Goal: Task Accomplishment & Management: Manage account settings

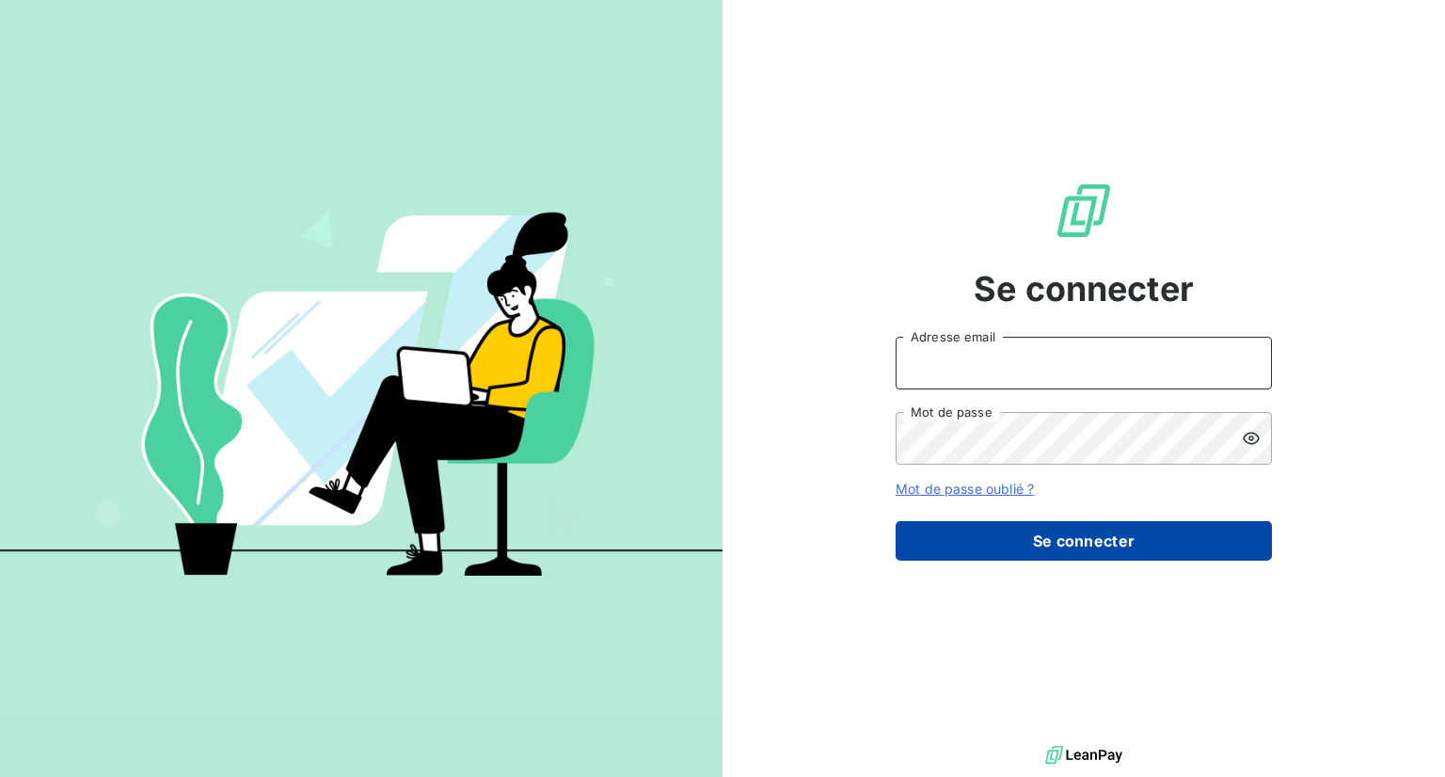
type input "[PERSON_NAME][EMAIL_ADDRESS][DOMAIN_NAME]"
click at [1062, 554] on button "Se connecter" at bounding box center [1084, 541] width 376 height 40
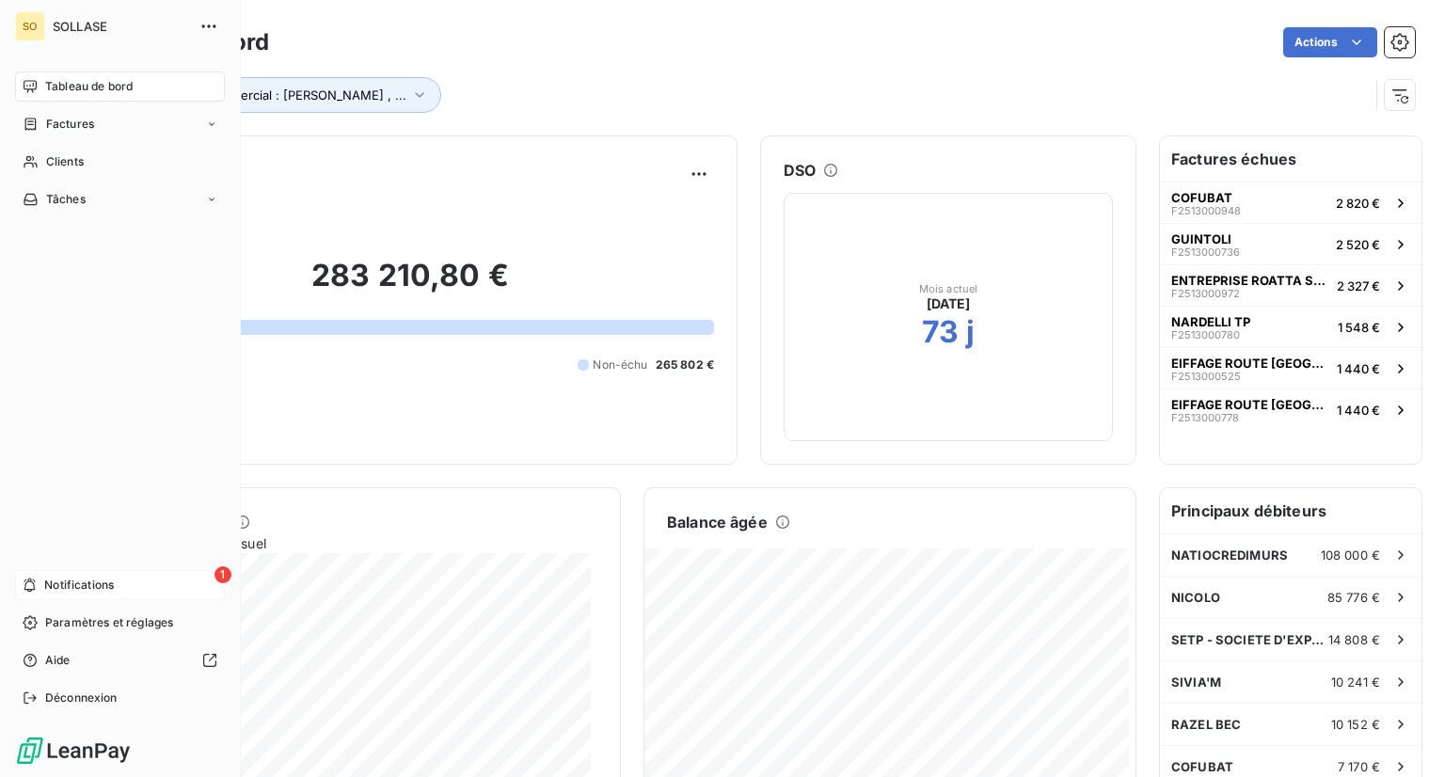
click at [39, 576] on div "1 Notifications" at bounding box center [120, 585] width 210 height 30
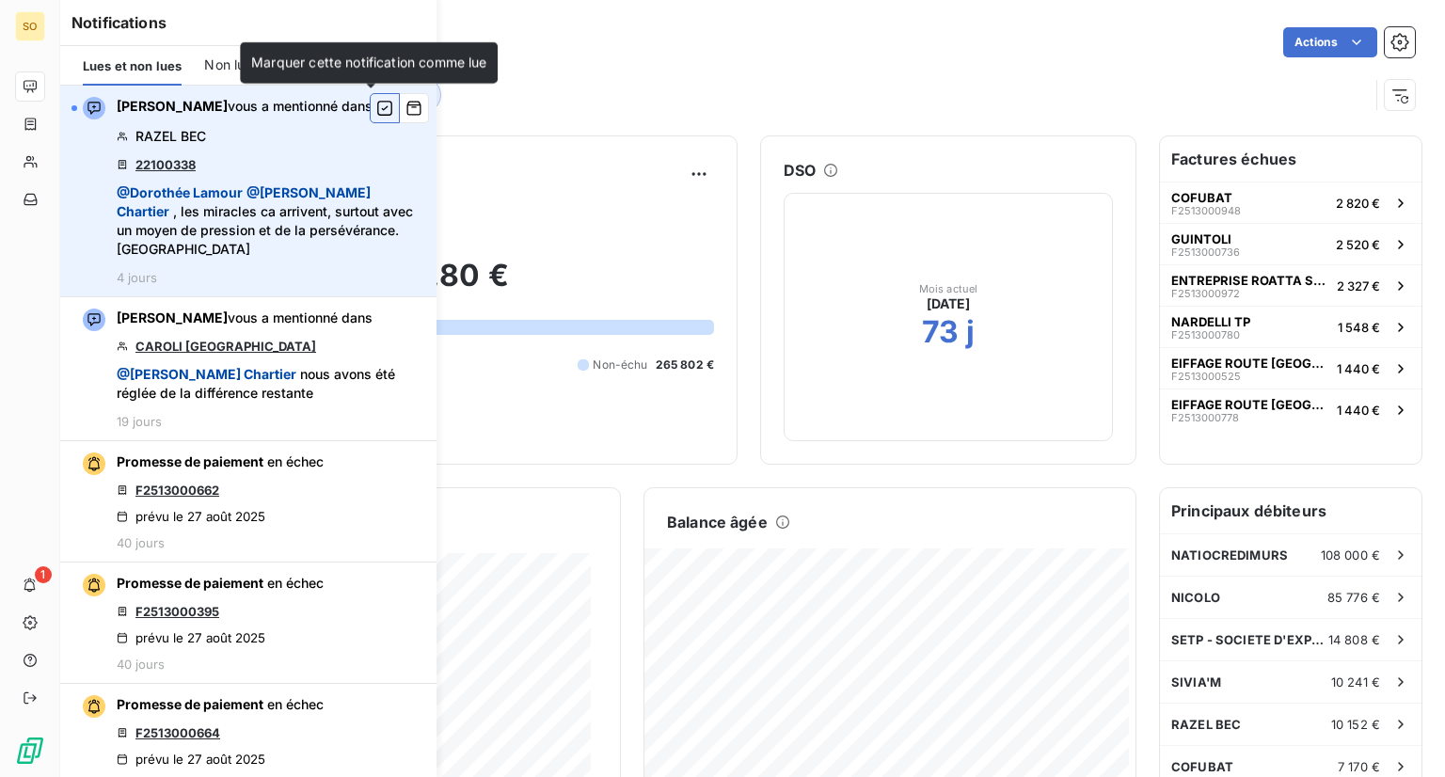
click at [376, 104] on icon "button" at bounding box center [384, 108] width 17 height 19
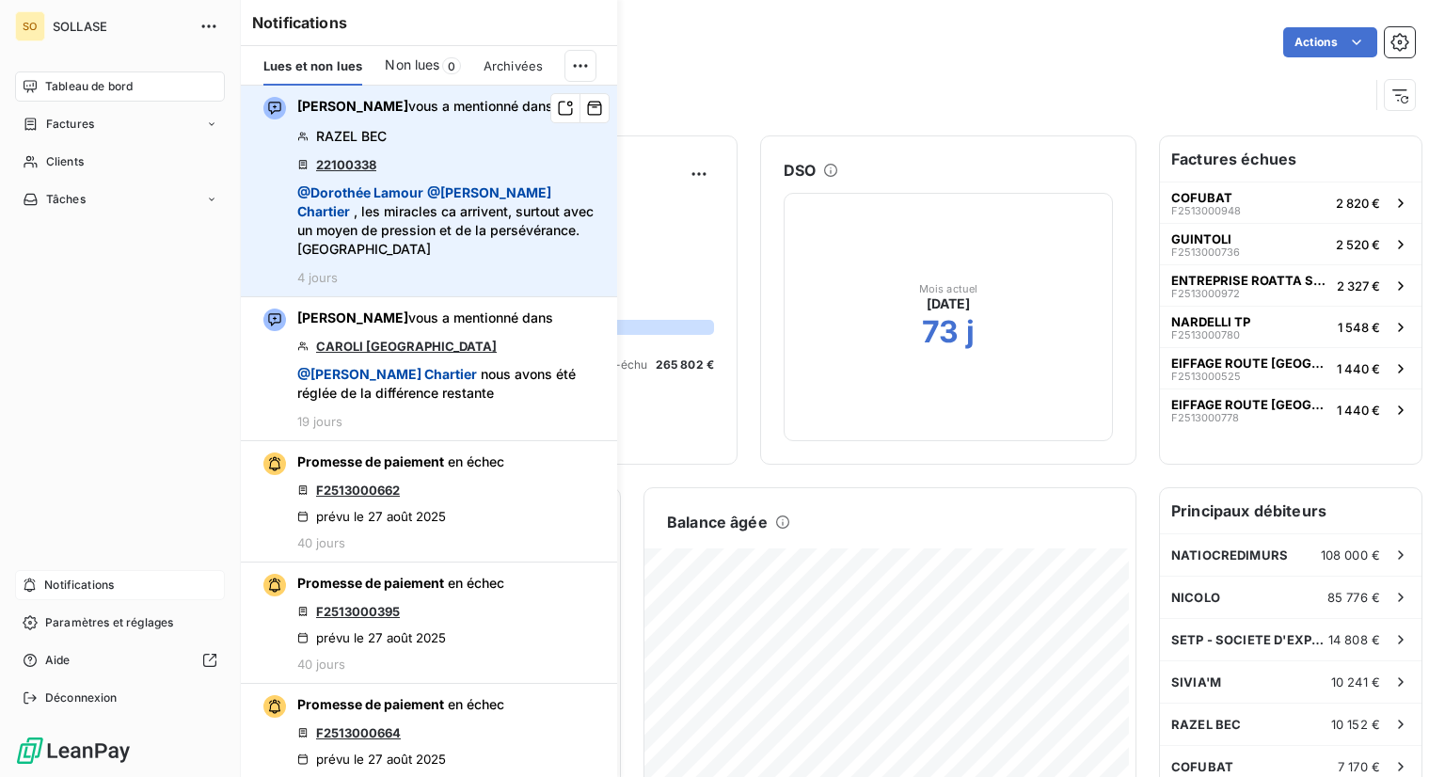
click at [45, 579] on span "Notifications" at bounding box center [79, 585] width 70 height 17
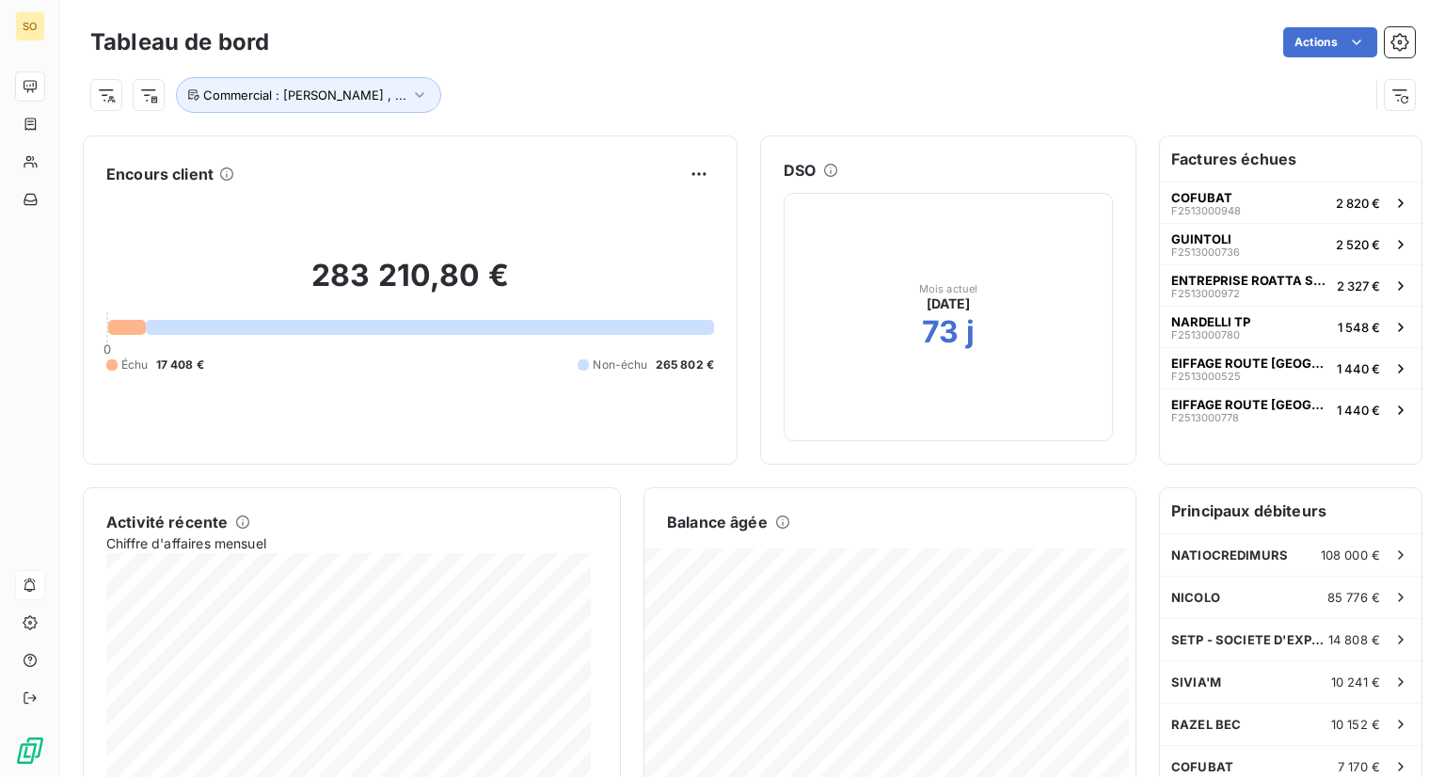
click at [1222, 159] on h6 "Factures échues" at bounding box center [1291, 158] width 262 height 45
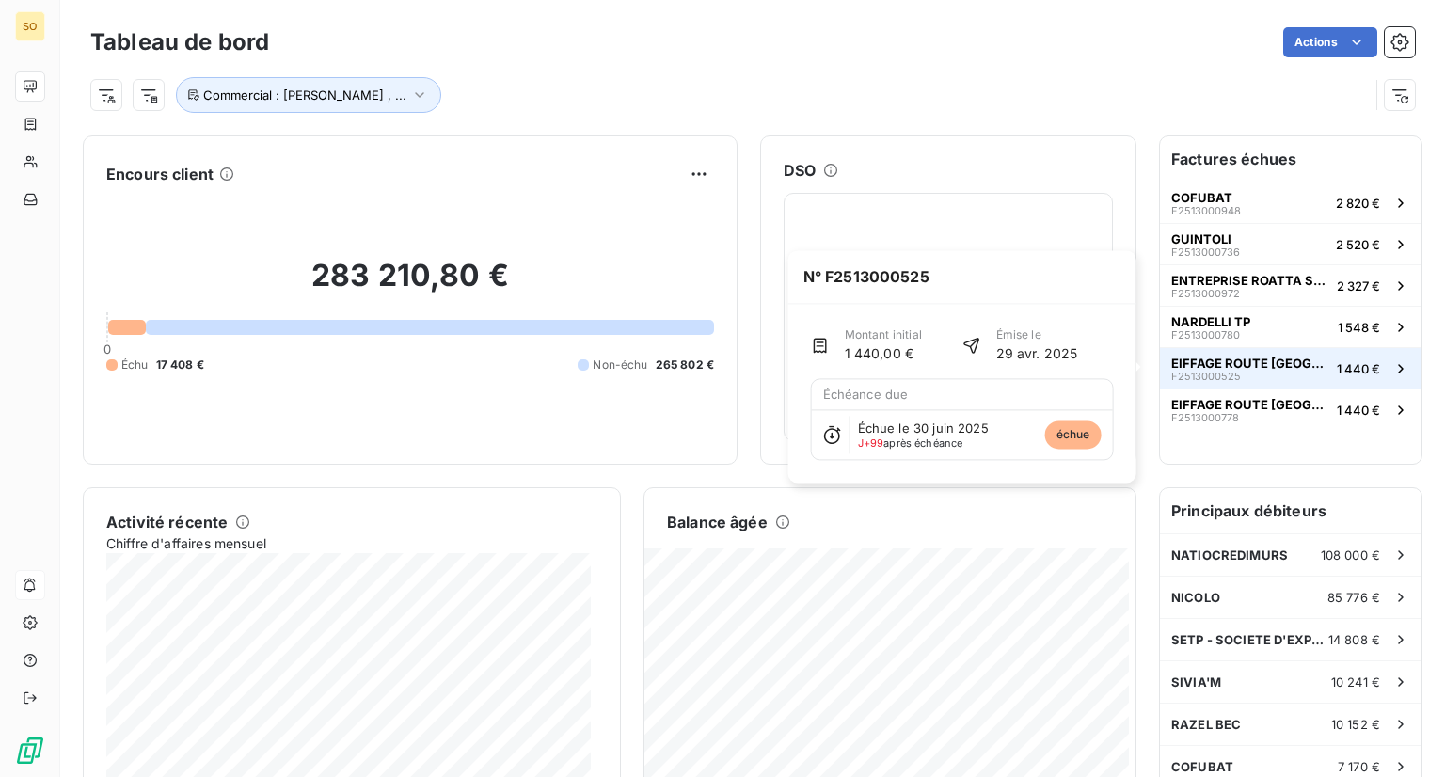
click at [1244, 369] on span "EIFFAGE ROUTE [GEOGRAPHIC_DATA]" at bounding box center [1250, 363] width 158 height 15
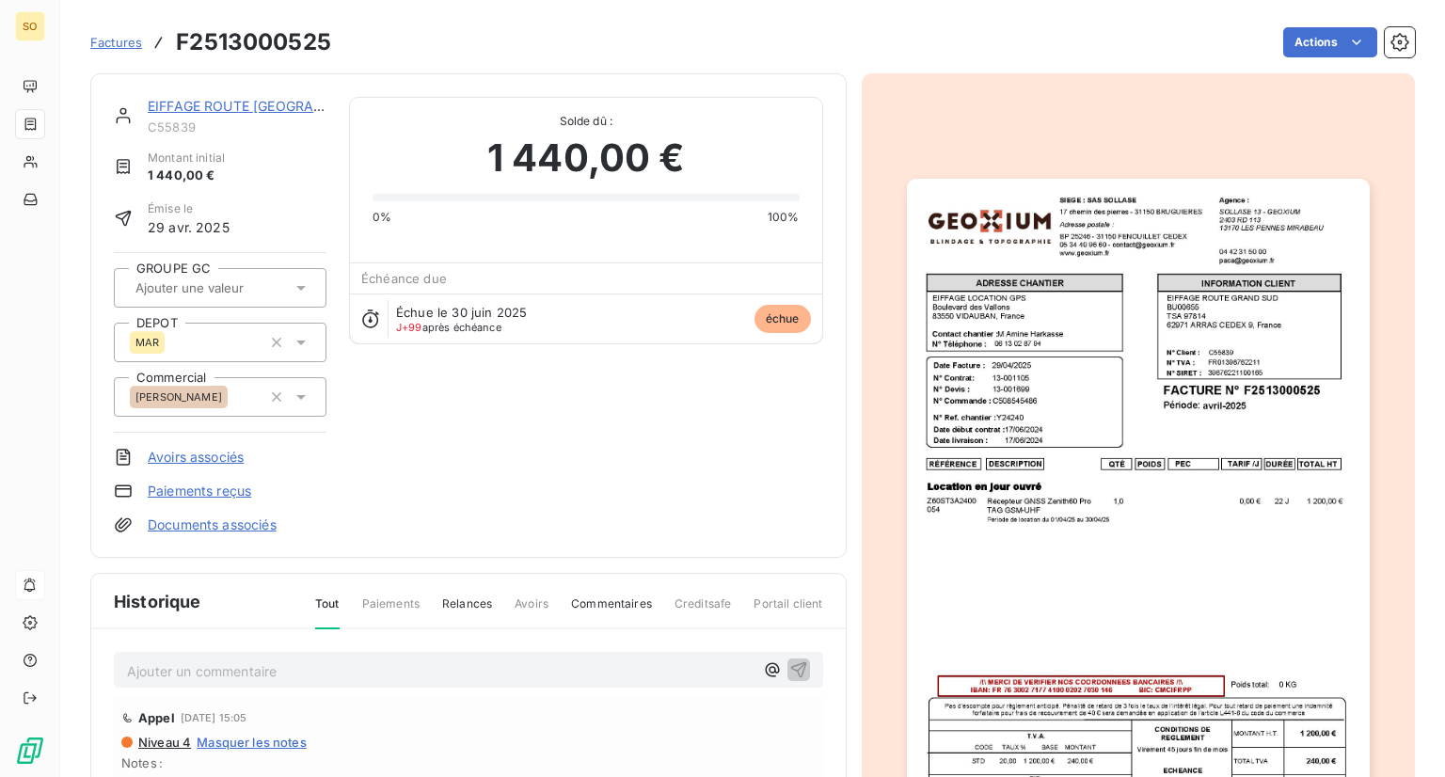
scroll to position [2, 0]
click at [1167, 565] on img "button" at bounding box center [1138, 505] width 463 height 654
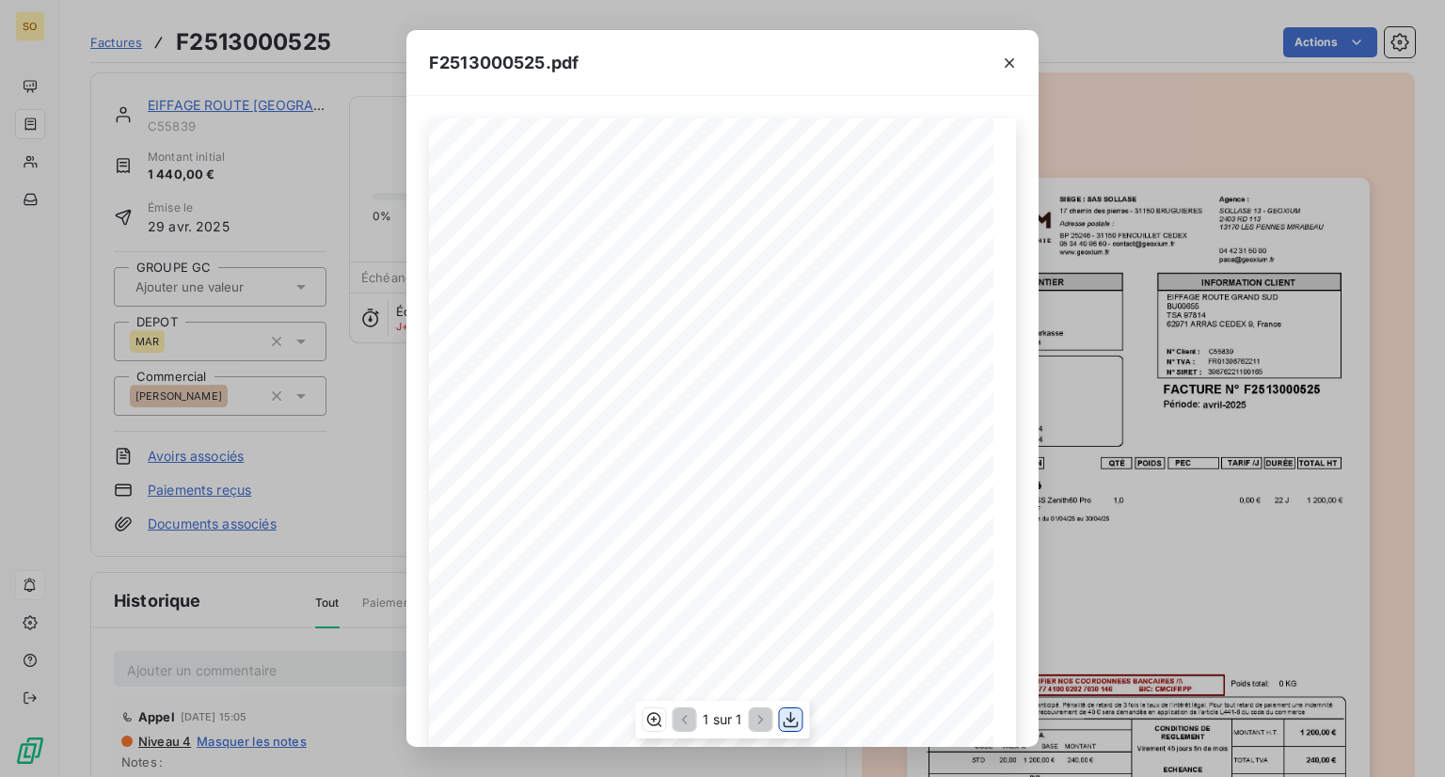
click at [790, 719] on icon "button" at bounding box center [791, 719] width 15 height 16
click at [1133, 143] on div "F2513000525.pdf QTÉ RÉFÉRENCE TOTAL HT PEC POIDS TARIF /J DURÉE DESCRIPTION Loc…" at bounding box center [722, 388] width 1445 height 777
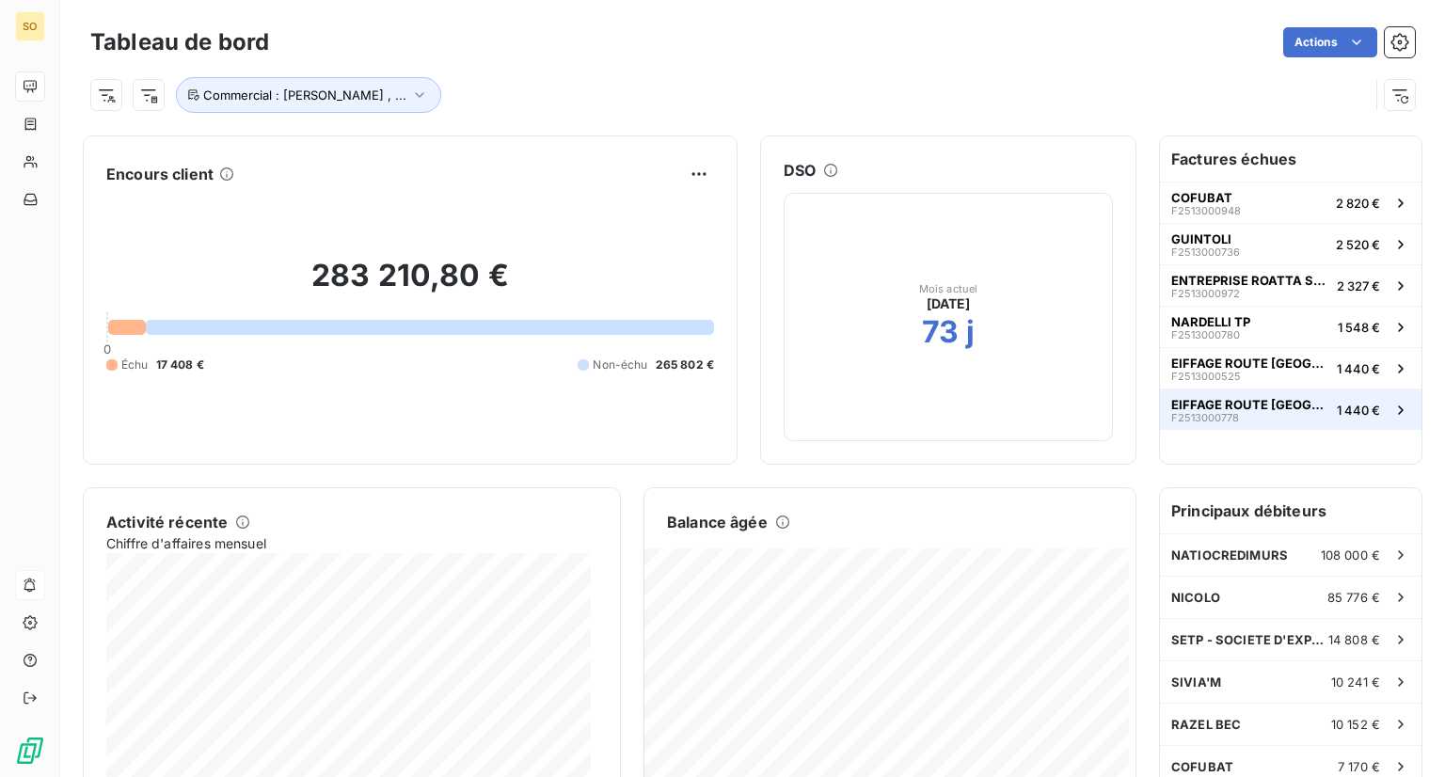
click at [1224, 389] on button "EIFFAGE ROUTE GRAND SUD F2513000778 1 440 €" at bounding box center [1291, 409] width 262 height 41
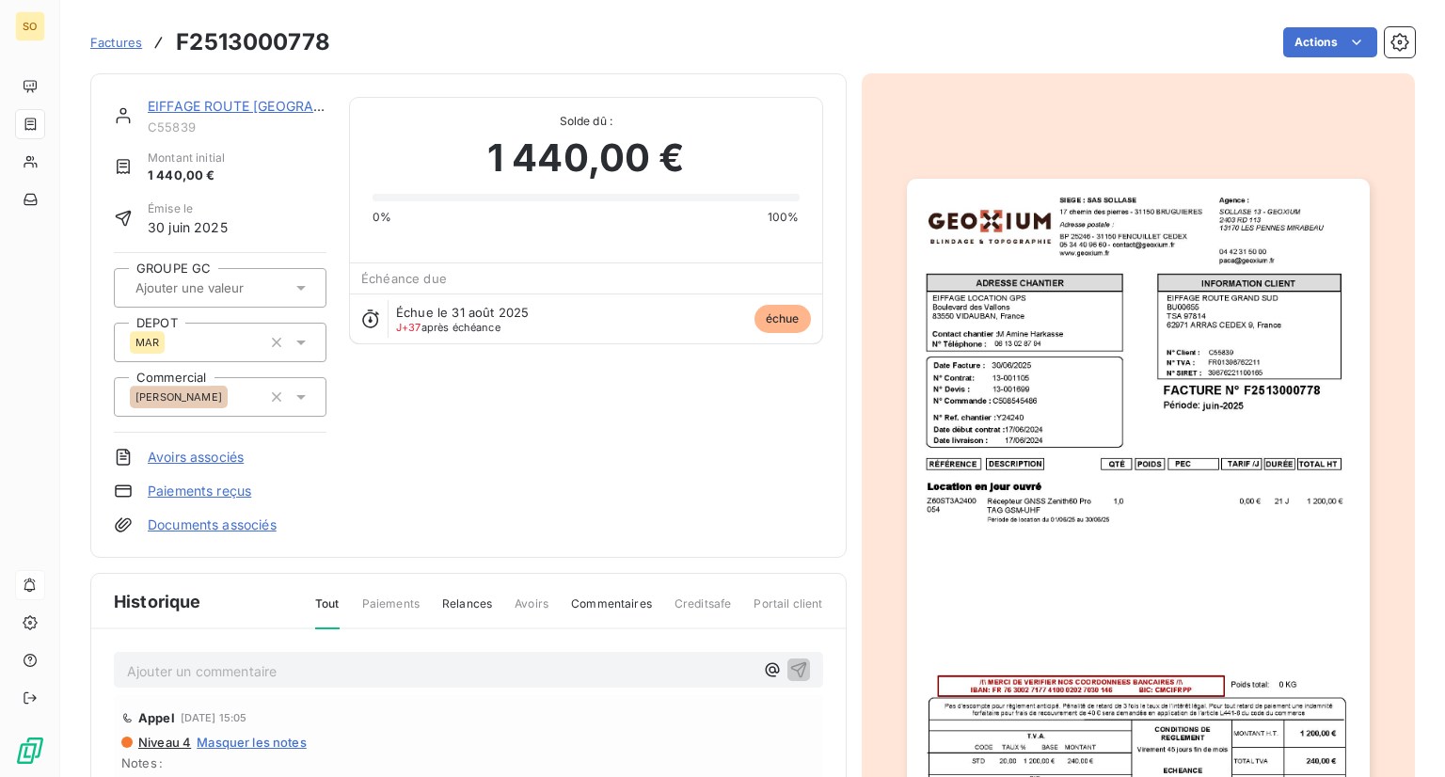
click at [1069, 389] on img "button" at bounding box center [1138, 506] width 463 height 654
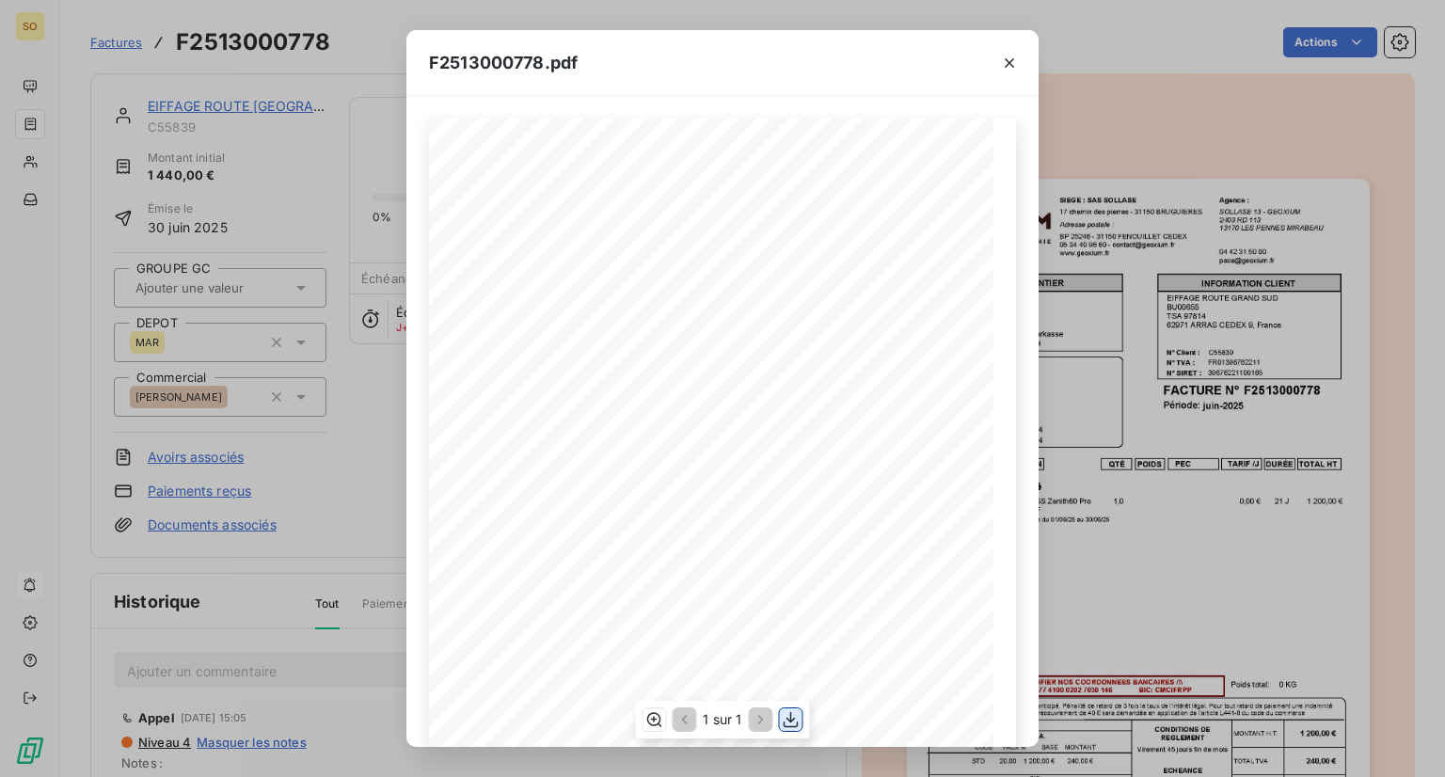
click at [793, 710] on icon "button" at bounding box center [791, 719] width 19 height 19
click at [1003, 62] on icon "button" at bounding box center [1009, 63] width 19 height 19
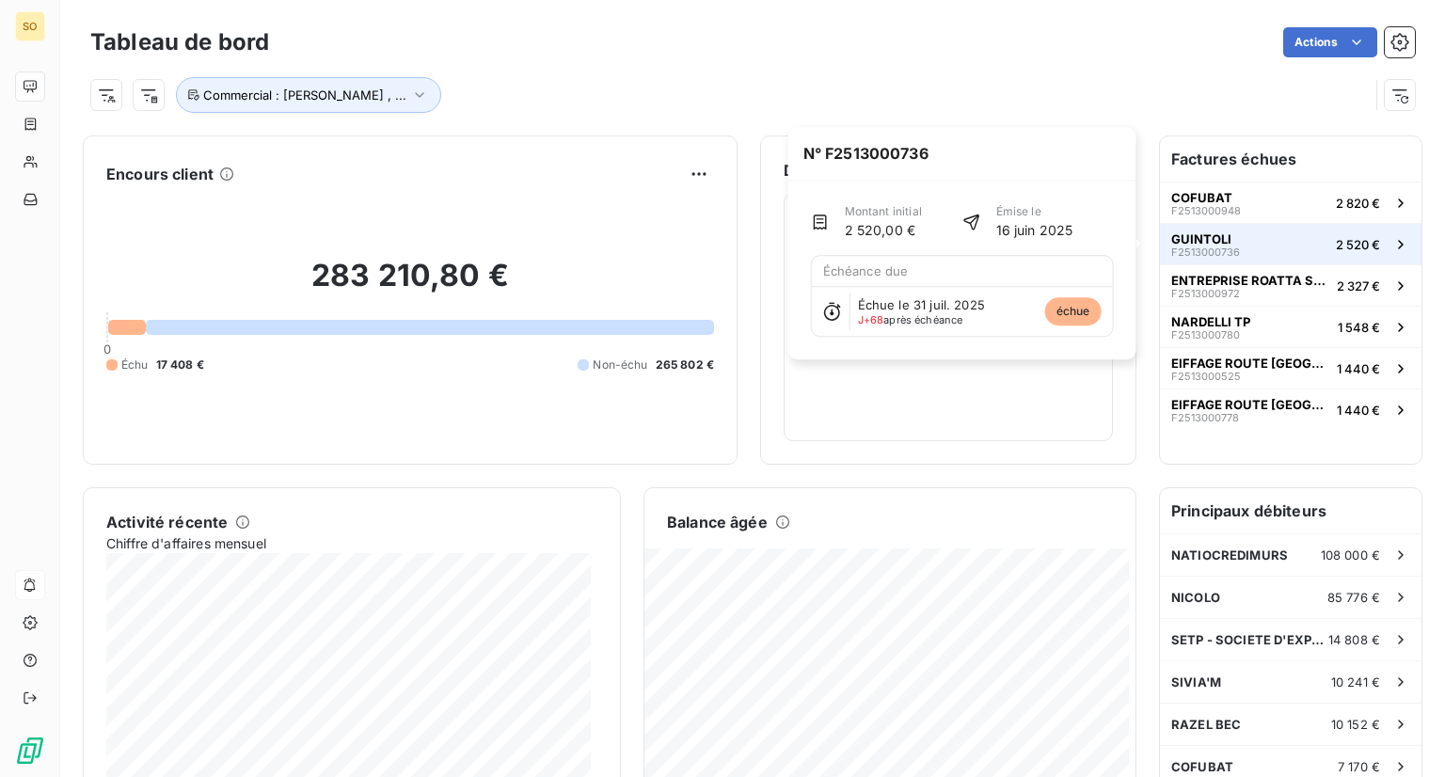
click at [1231, 231] on button "GUINTOLI F2513000736 2 520 €" at bounding box center [1291, 243] width 262 height 41
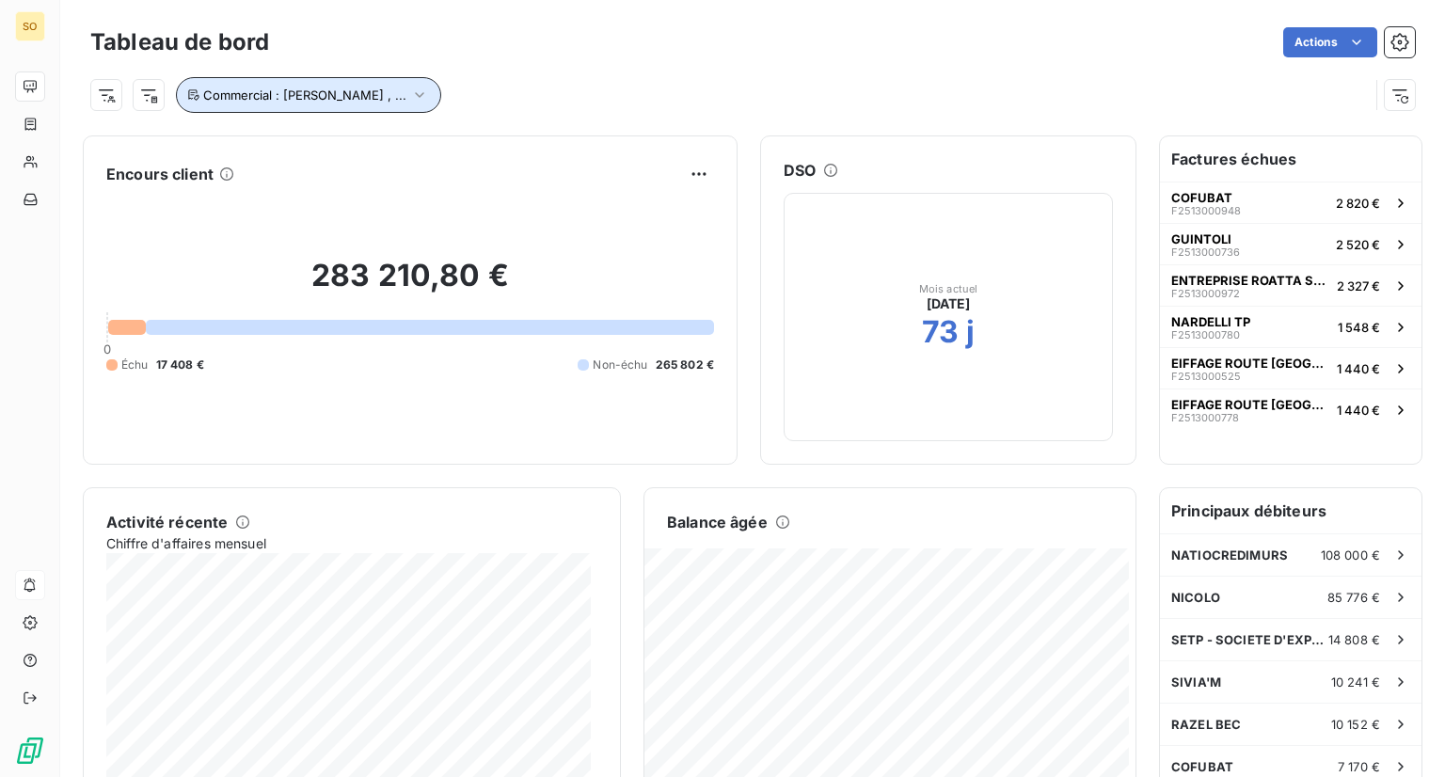
click at [412, 99] on button "Commercial : [PERSON_NAME] , ..." at bounding box center [308, 95] width 265 height 36
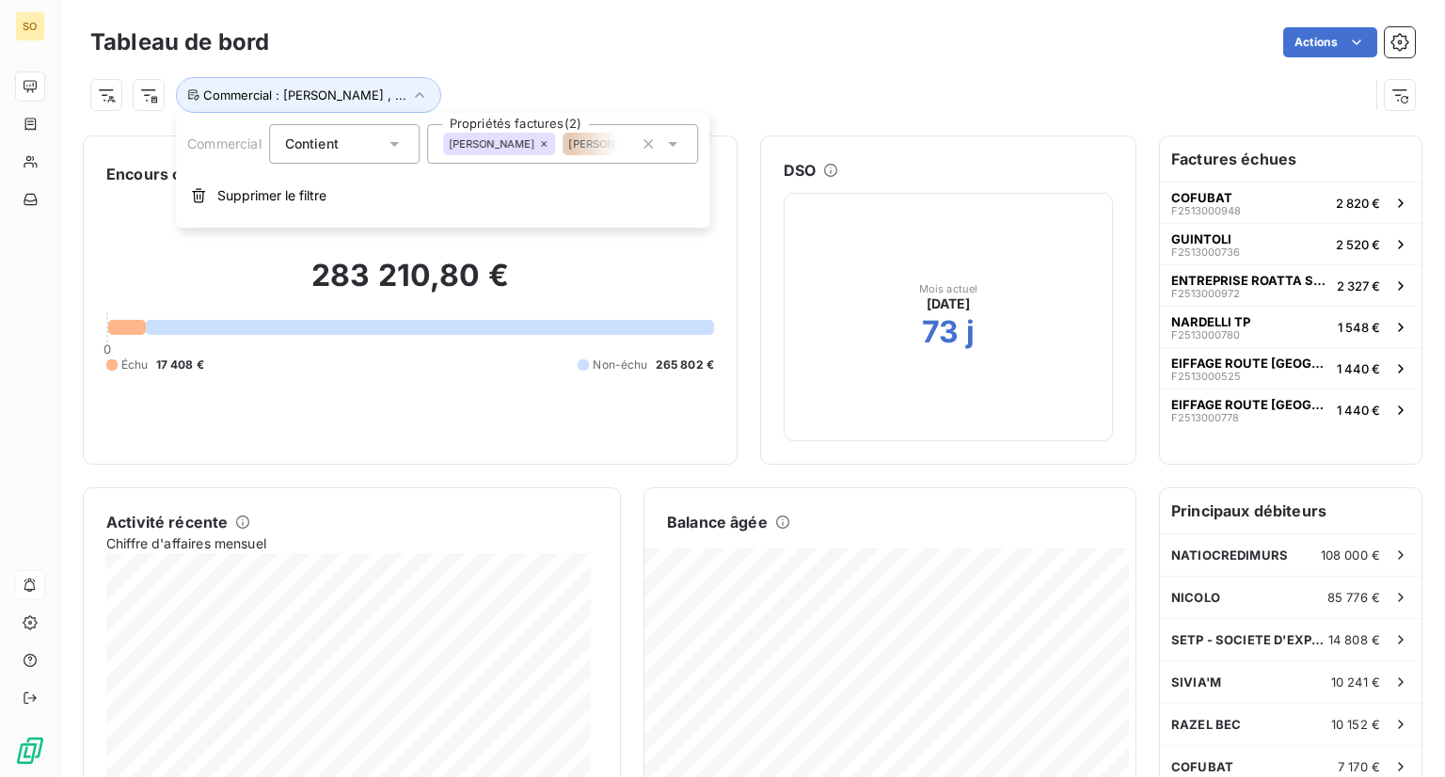
click at [391, 140] on icon at bounding box center [394, 144] width 19 height 19
click at [534, 58] on div "Tableau de bord Actions" at bounding box center [752, 43] width 1325 height 40
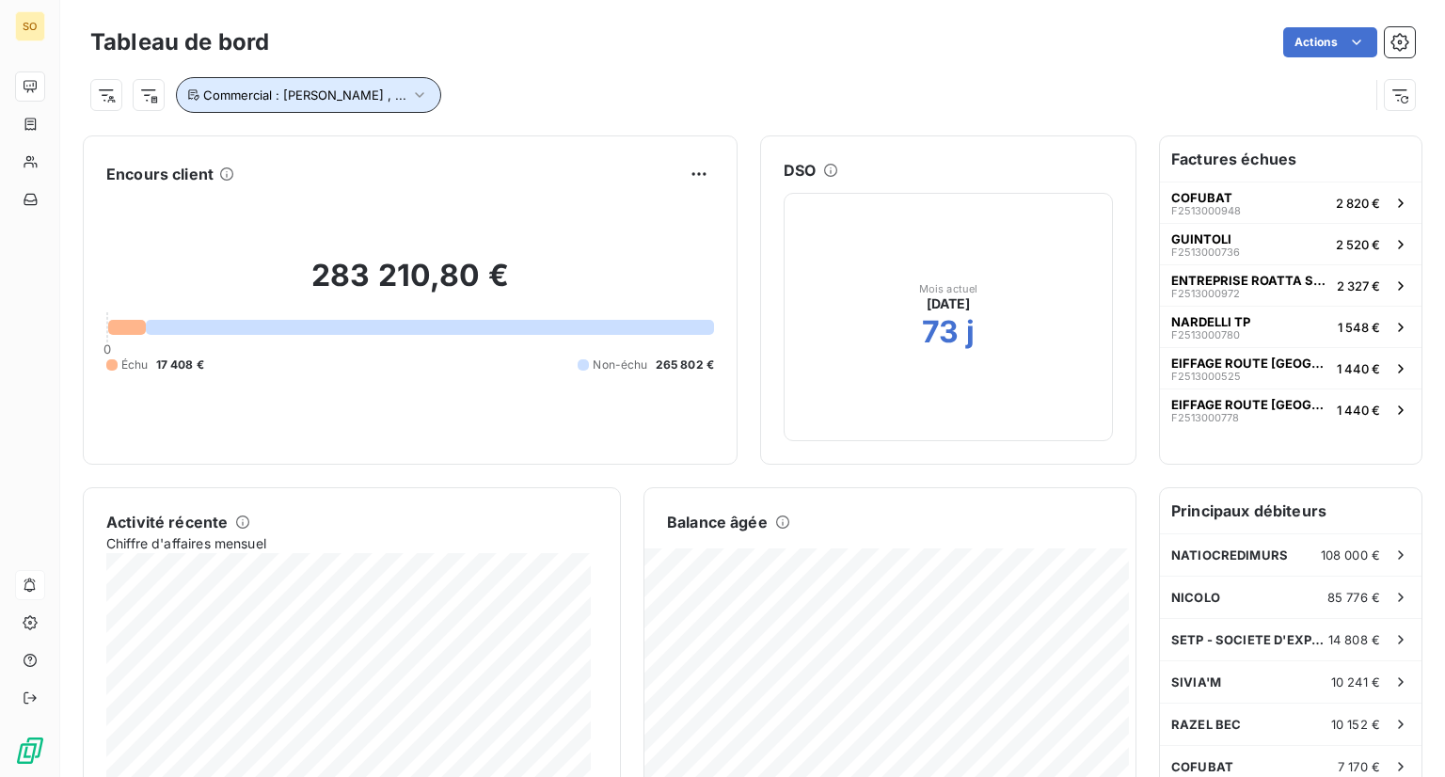
click at [422, 91] on icon "button" at bounding box center [419, 95] width 19 height 19
click at [421, 95] on icon "button" at bounding box center [419, 95] width 19 height 19
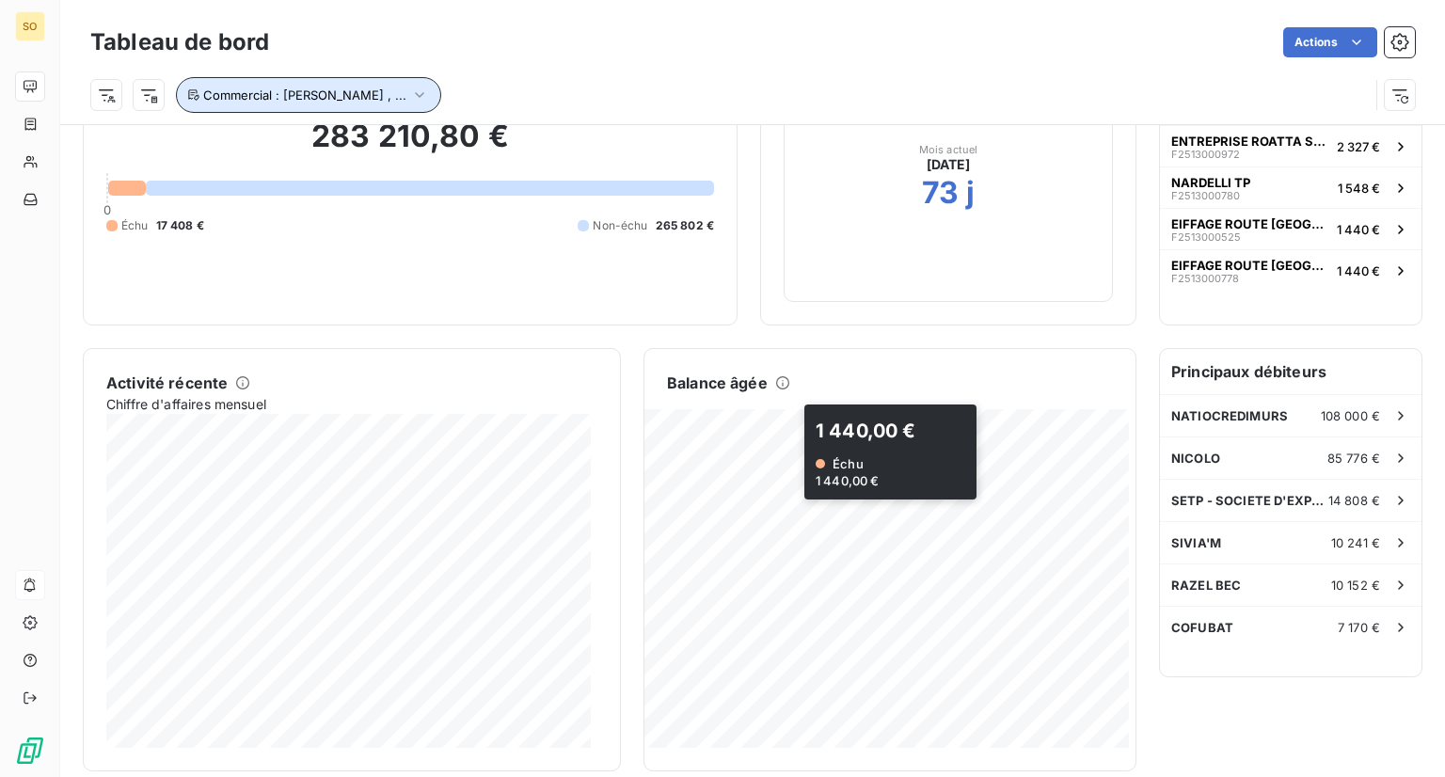
scroll to position [165, 0]
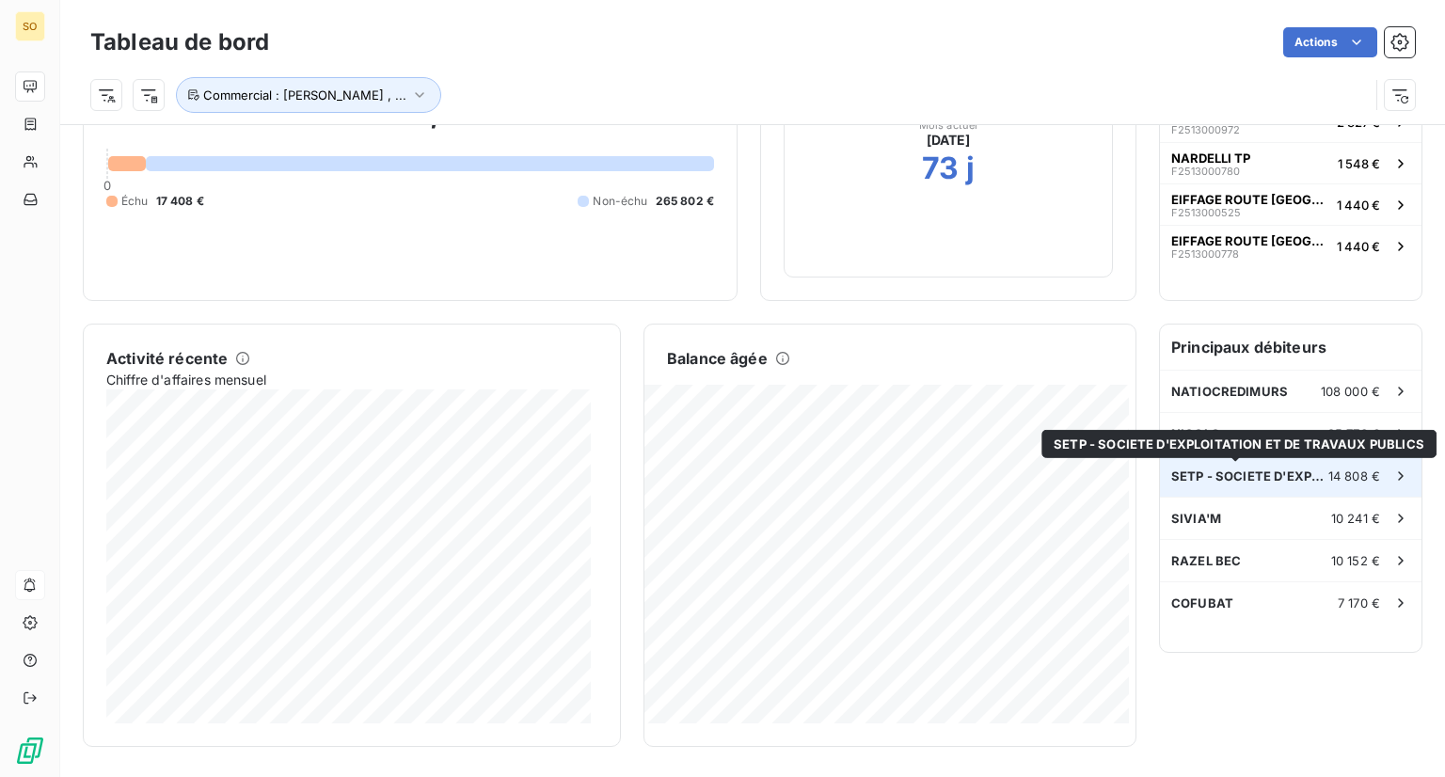
click at [1224, 469] on span "SETP - SOCIETE D'EXPLOITATION ET DE TRAVAUX PUBLICS" at bounding box center [1249, 476] width 157 height 15
